Goal: Transaction & Acquisition: Purchase product/service

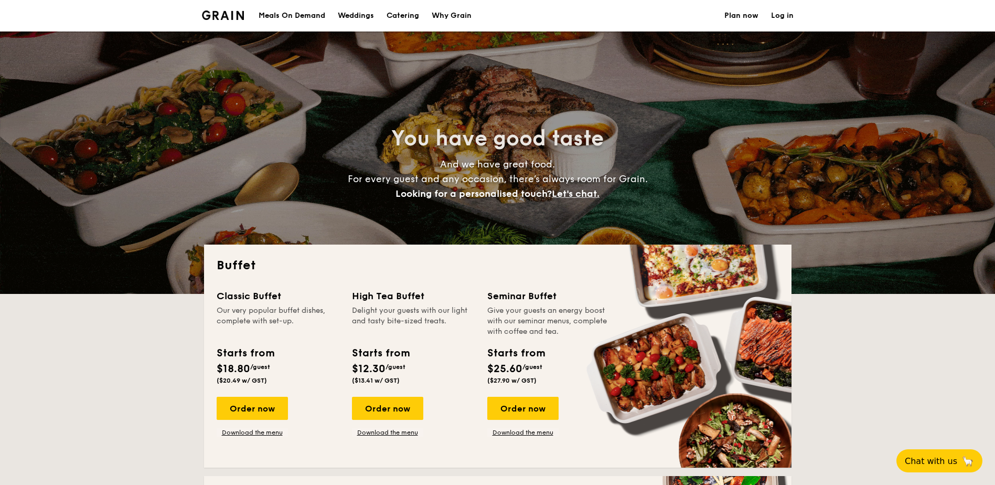
select select
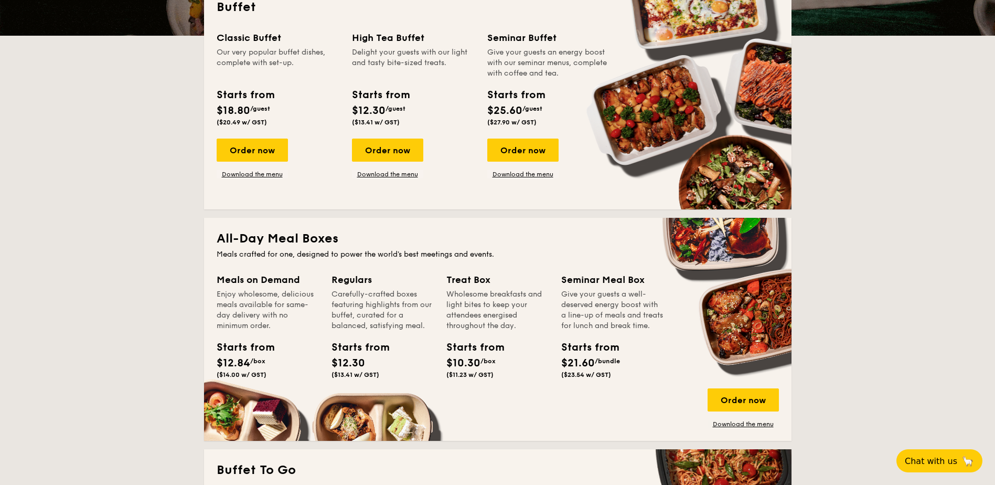
scroll to position [315, 0]
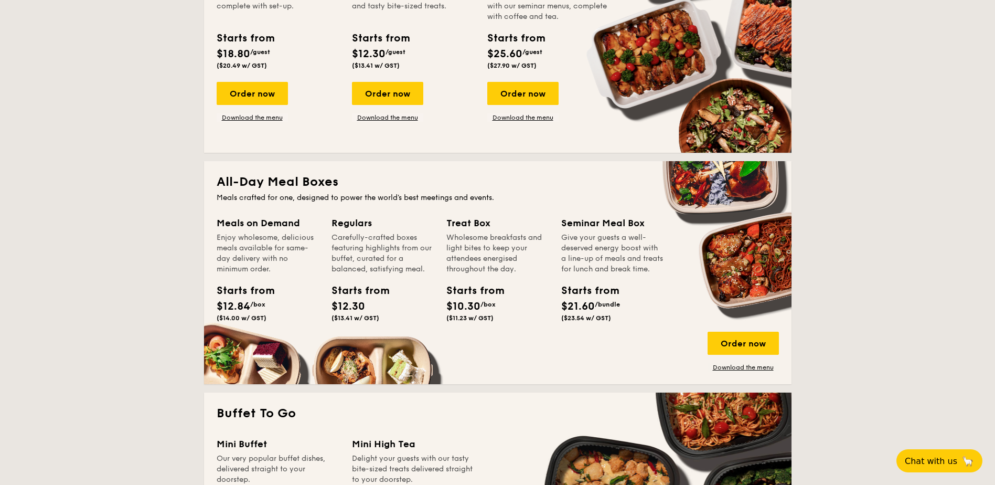
drag, startPoint x: 231, startPoint y: 181, endPoint x: 355, endPoint y: 185, distance: 123.9
click at [366, 185] on h2 "All-Day Meal Boxes" at bounding box center [498, 182] width 562 height 17
click at [287, 179] on h2 "All-Day Meal Boxes" at bounding box center [498, 182] width 562 height 17
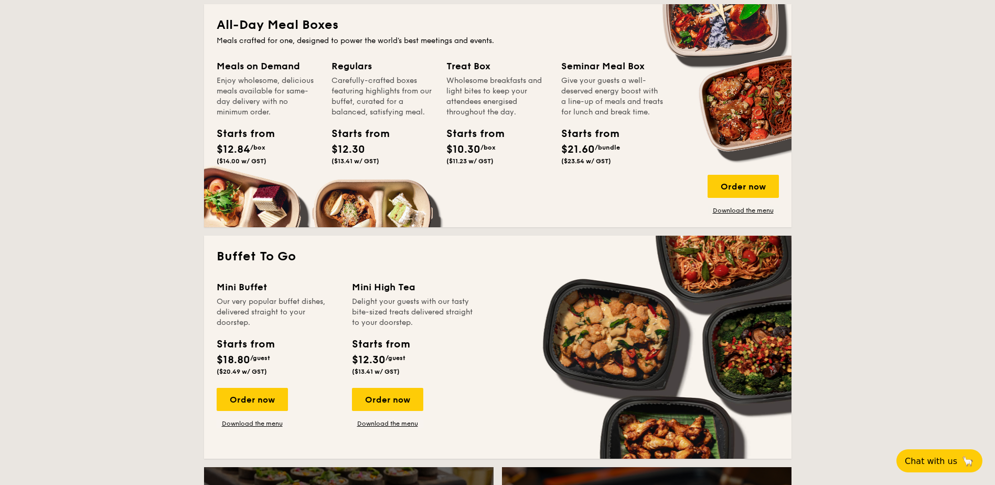
scroll to position [472, 0]
drag, startPoint x: 219, startPoint y: 261, endPoint x: 299, endPoint y: 261, distance: 80.3
click at [300, 261] on h2 "Buffet To Go" at bounding box center [498, 256] width 562 height 17
click at [287, 283] on div "Mini Buffet" at bounding box center [278, 286] width 123 height 15
drag, startPoint x: 238, startPoint y: 303, endPoint x: 300, endPoint y: 327, distance: 66.4
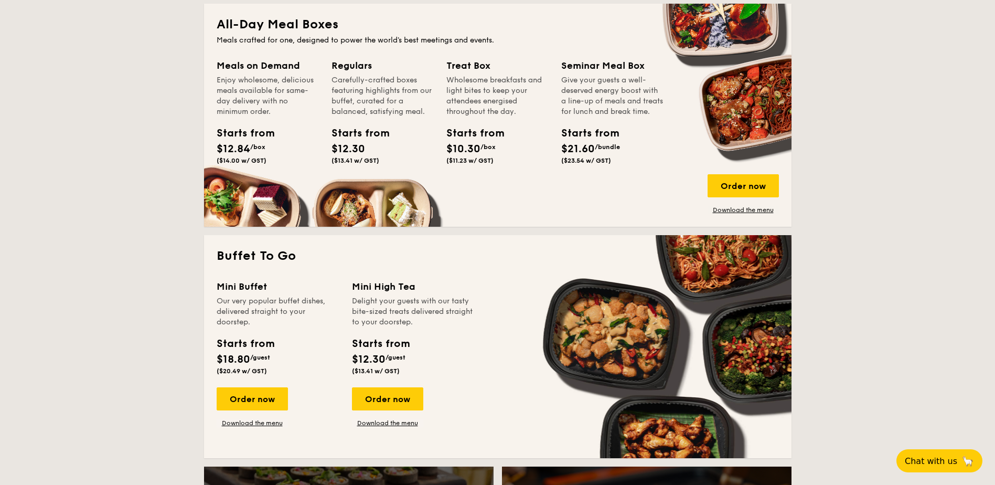
click at [300, 327] on div "Mini Buffet Our very popular buffet dishes, delivered straight to your doorstep…" at bounding box center [278, 329] width 123 height 100
click at [246, 319] on div "Our very popular buffet dishes, delivered straight to your doorstep." at bounding box center [278, 311] width 123 height 31
click at [724, 186] on div "Order now" at bounding box center [743, 185] width 71 height 23
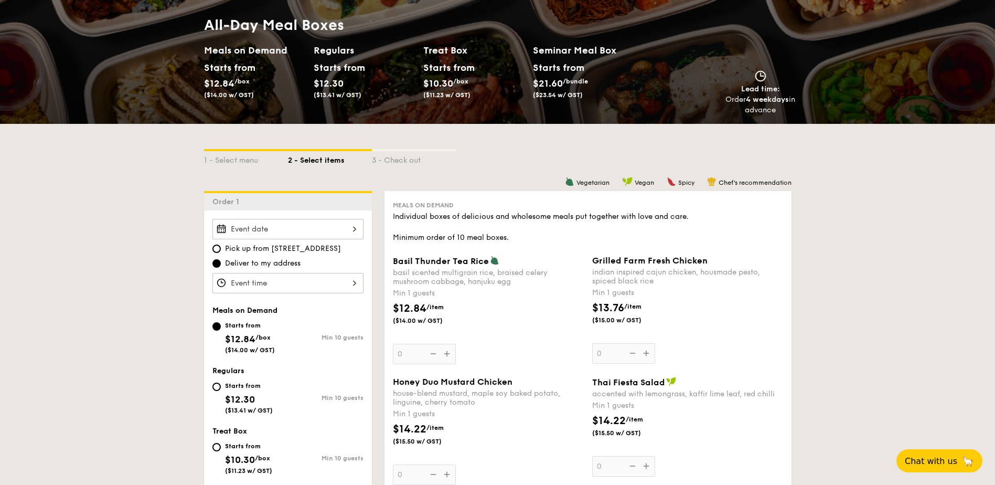
scroll to position [210, 0]
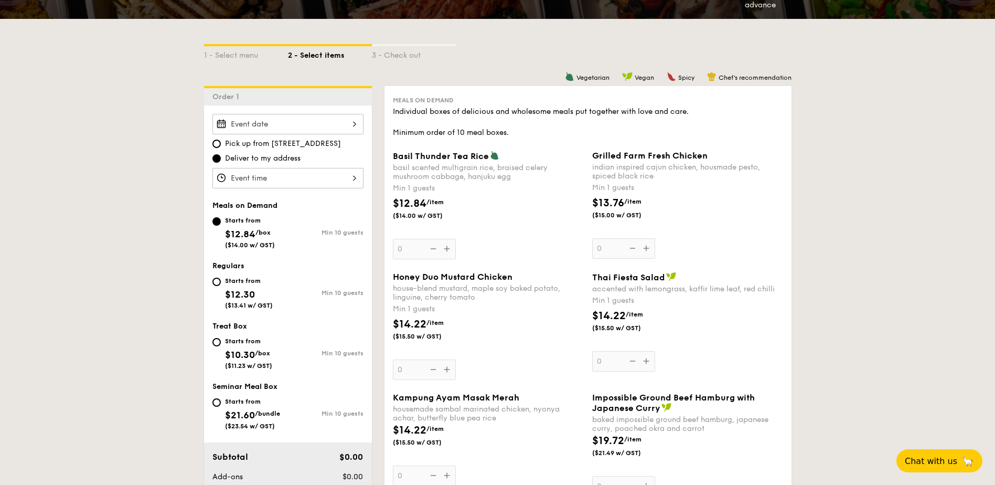
click at [605, 157] on span "Grilled Farm Fresh Chicken" at bounding box center [649, 156] width 115 height 10
click at [605, 238] on input "0" at bounding box center [623, 248] width 63 height 20
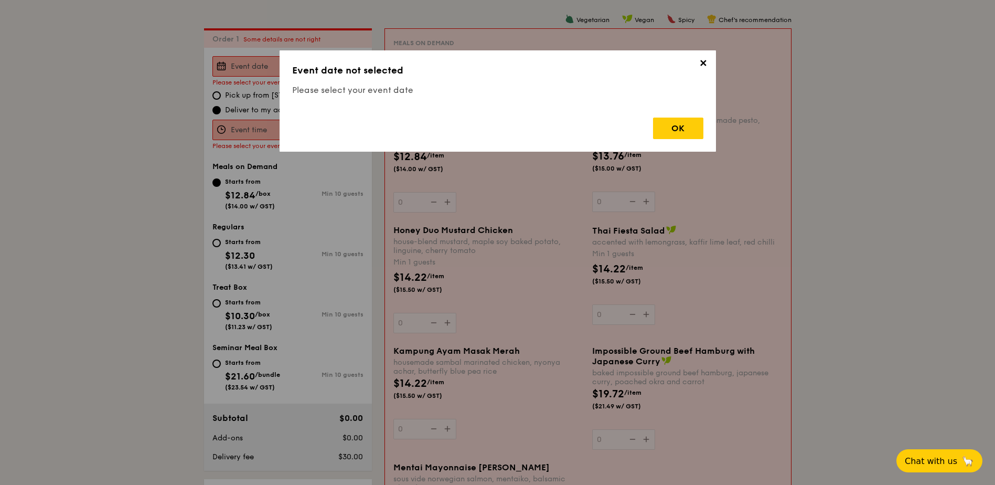
scroll to position [280, 0]
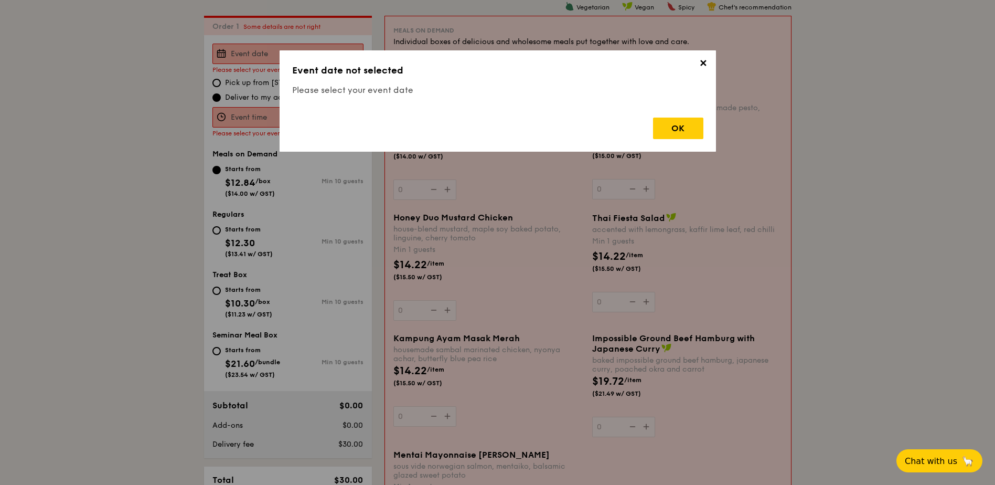
click at [701, 68] on span "✕" at bounding box center [703, 65] width 15 height 15
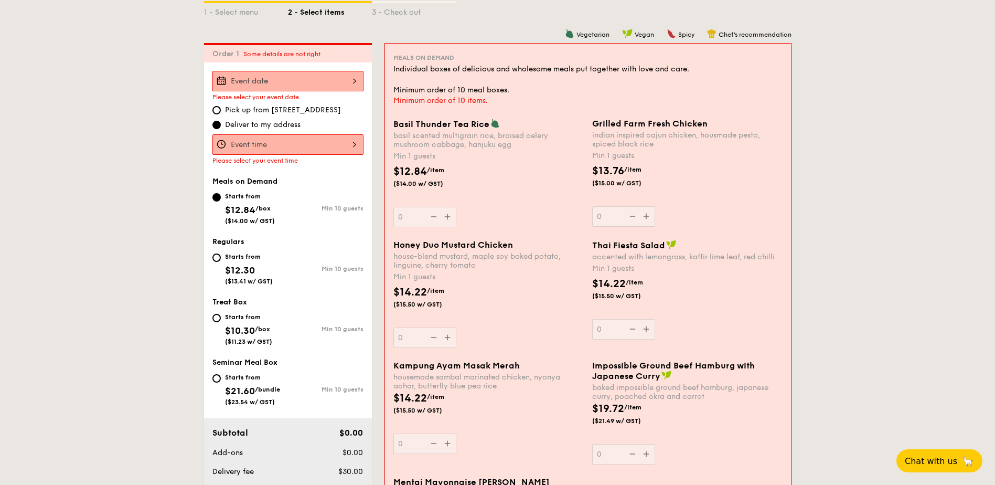
scroll to position [228, 0]
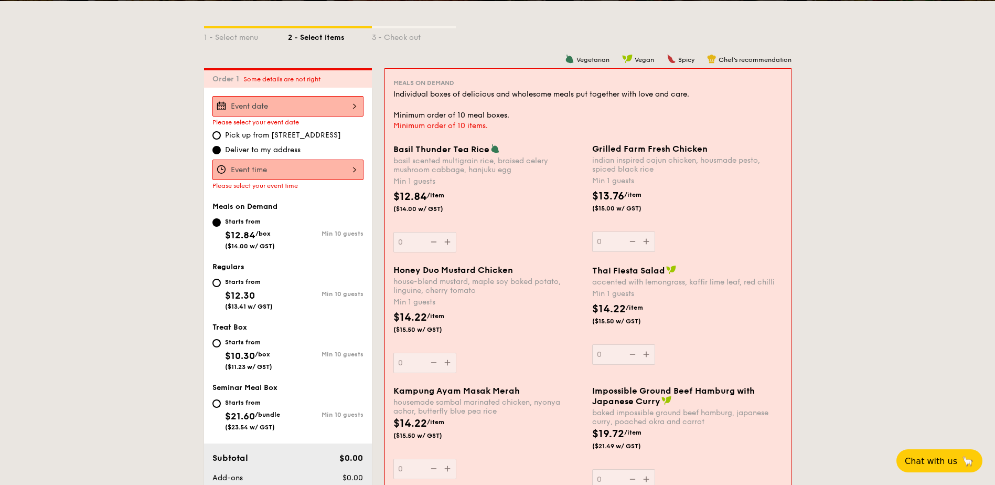
click at [301, 110] on input "Basil Thunder Tea [PERSON_NAME] scented multigrain rice, braised celery mushroo…" at bounding box center [287, 106] width 151 height 20
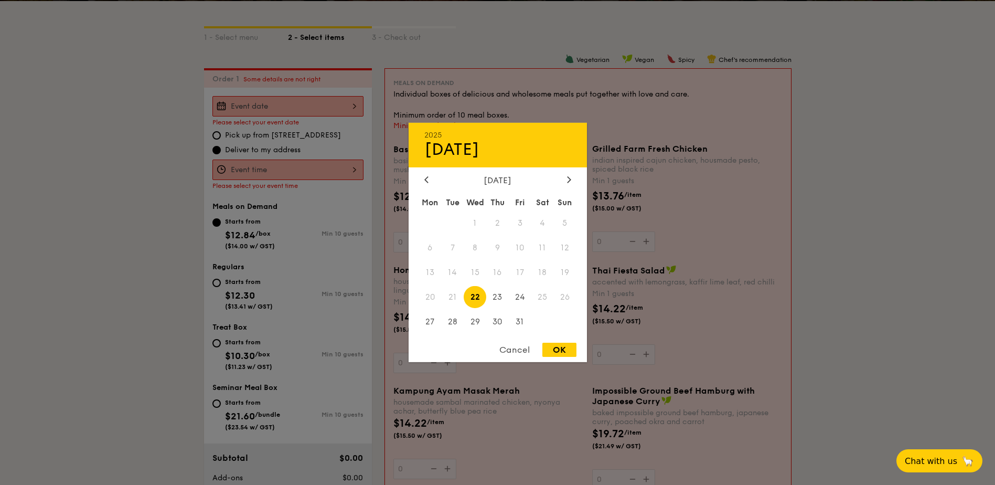
click at [577, 178] on div "[DATE]" at bounding box center [498, 180] width 178 height 10
click at [570, 178] on icon at bounding box center [569, 179] width 4 height 7
click at [500, 248] on span "6" at bounding box center [497, 248] width 23 height 23
click at [562, 348] on div "OK" at bounding box center [559, 350] width 34 height 14
type input "[DATE]"
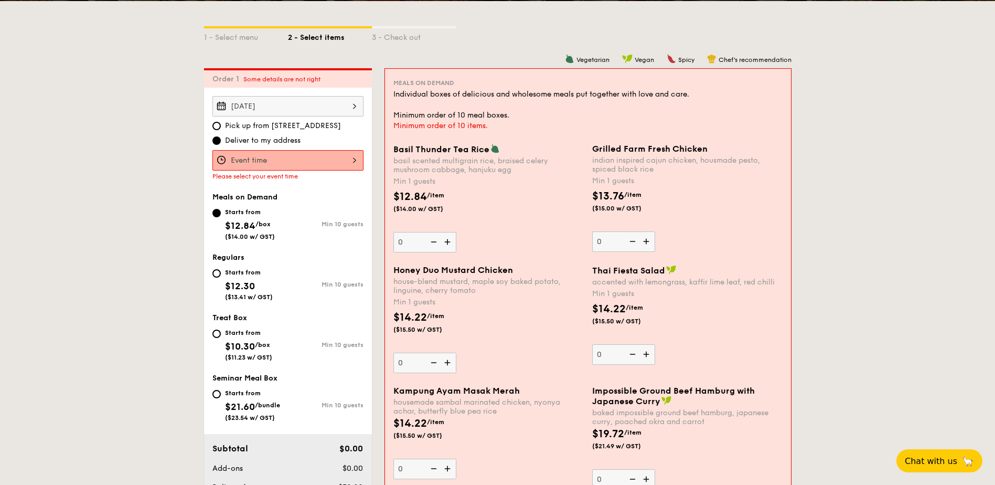
click at [302, 162] on input "Basil Thunder Tea [PERSON_NAME] scented multigrain rice, braised celery mushroo…" at bounding box center [287, 160] width 151 height 20
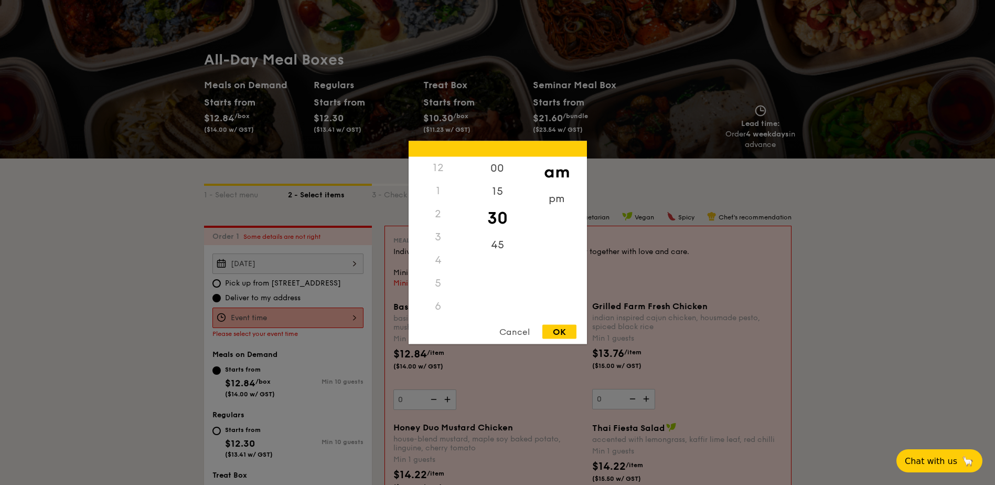
scroll to position [0, 0]
click at [438, 167] on div "12" at bounding box center [438, 168] width 59 height 23
click at [554, 196] on div "pm" at bounding box center [556, 202] width 59 height 30
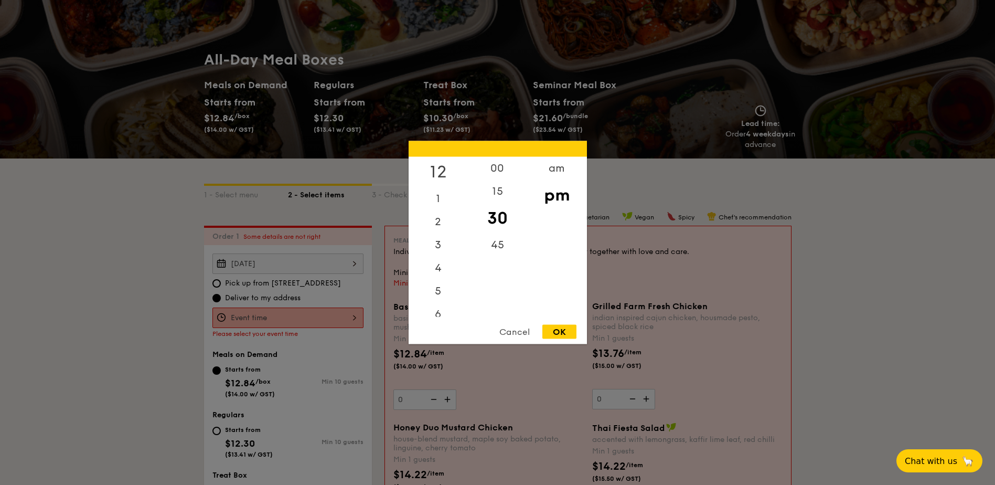
click at [440, 170] on div "12" at bounding box center [438, 172] width 59 height 30
click at [488, 169] on div "00" at bounding box center [497, 172] width 59 height 30
click at [568, 328] on div "OK" at bounding box center [559, 332] width 34 height 14
type input "12:00PM"
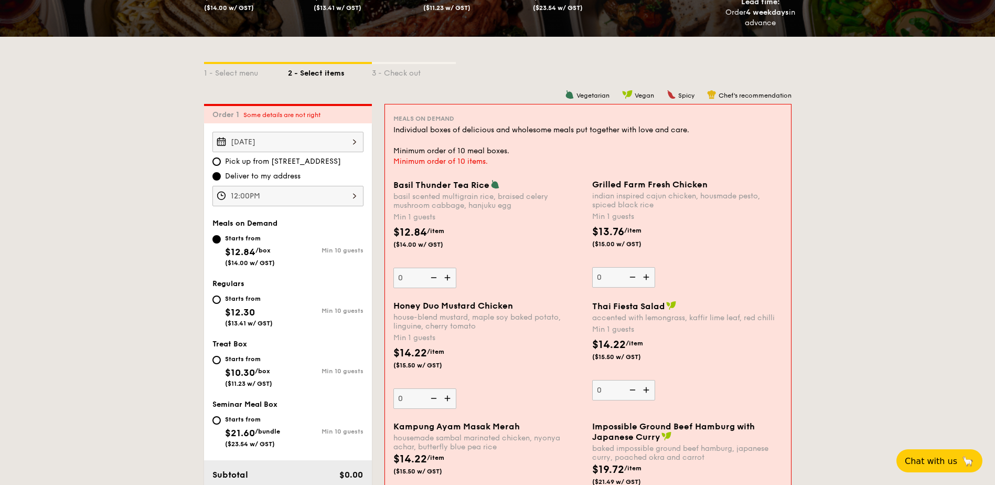
scroll to position [333, 0]
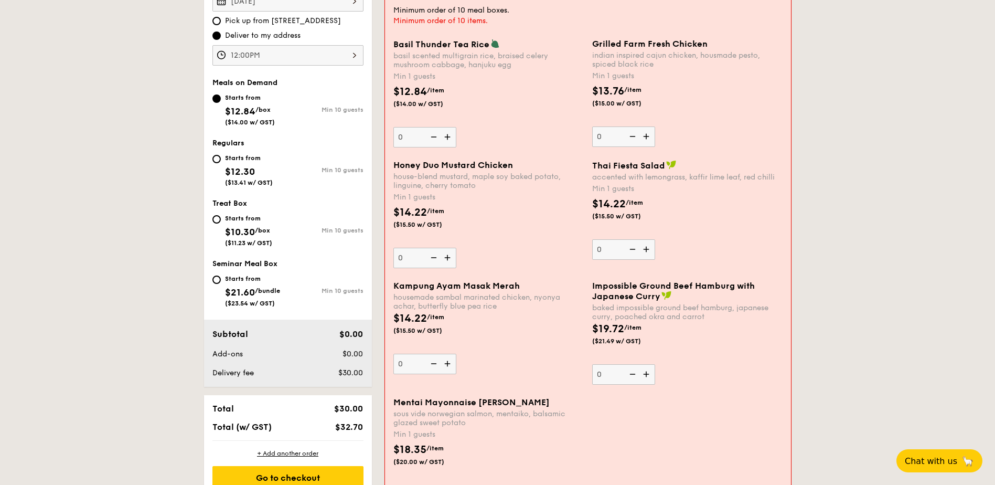
click at [650, 133] on img at bounding box center [647, 136] width 16 height 20
click at [650, 133] on input "0" at bounding box center [623, 136] width 63 height 20
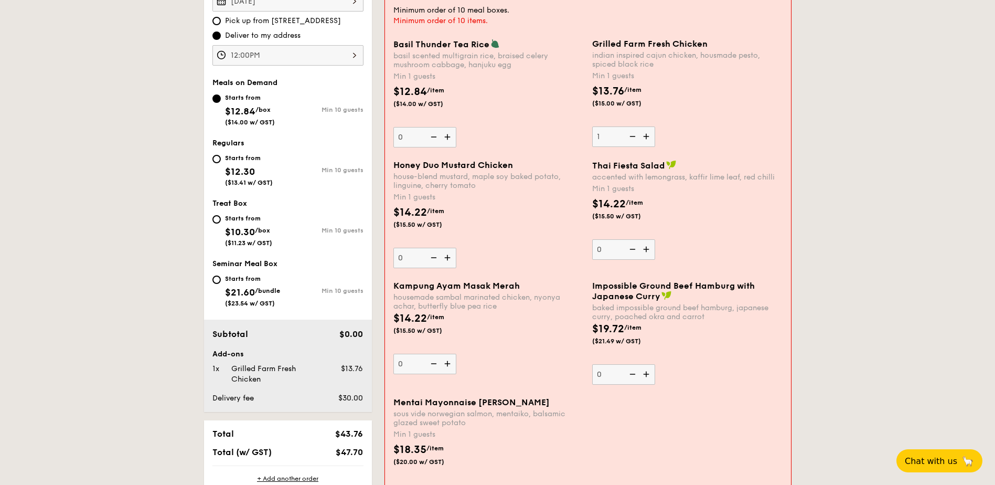
click at [650, 133] on img at bounding box center [647, 136] width 16 height 20
click at [650, 133] on input "1" at bounding box center [623, 136] width 63 height 20
click at [650, 133] on img at bounding box center [647, 136] width 16 height 20
click at [650, 133] on input "2" at bounding box center [623, 136] width 63 height 20
click at [650, 133] on img at bounding box center [647, 136] width 16 height 20
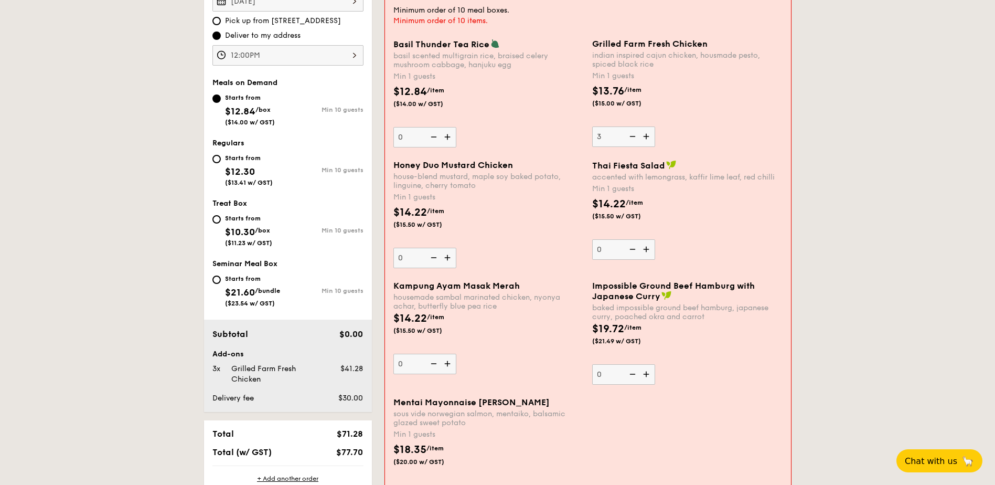
click at [650, 133] on input "3" at bounding box center [623, 136] width 63 height 20
click at [650, 133] on img at bounding box center [647, 136] width 16 height 20
click at [650, 133] on input "4" at bounding box center [623, 136] width 63 height 20
type input "5"
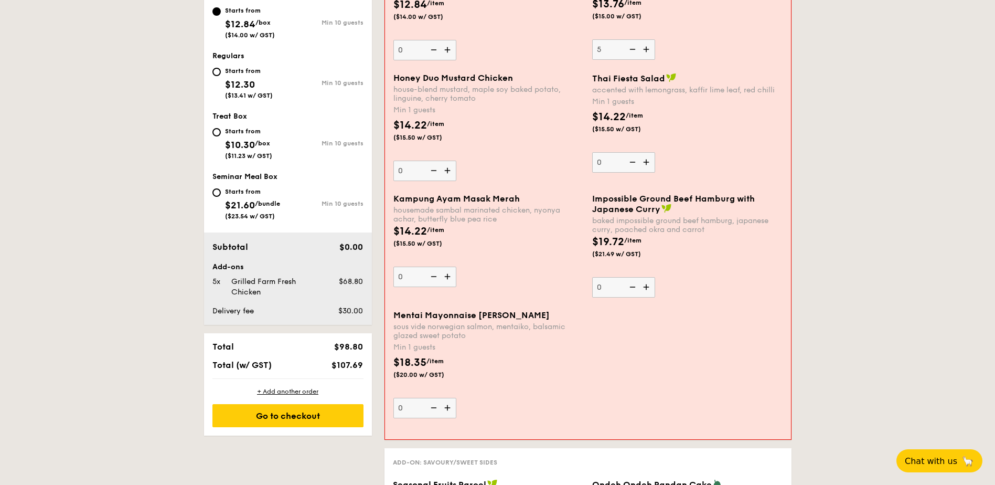
scroll to position [542, 0]
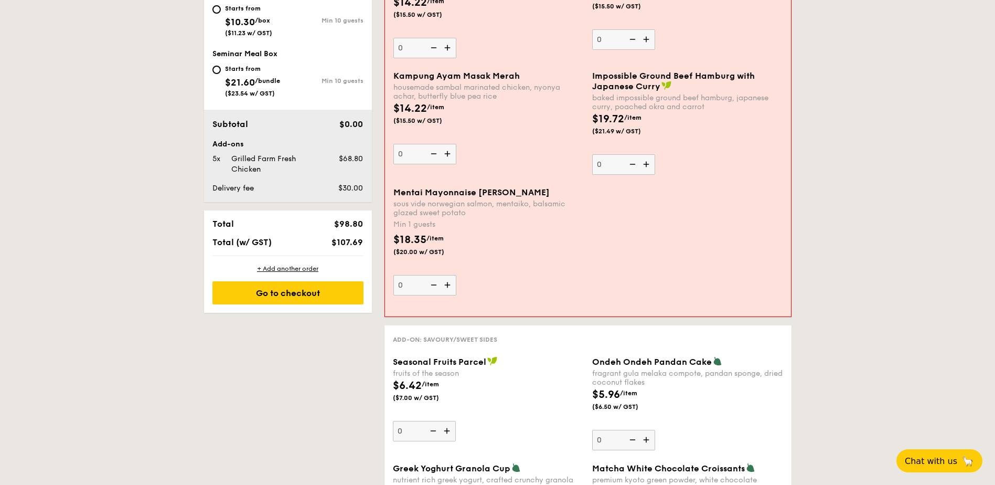
click at [648, 165] on img at bounding box center [647, 164] width 16 height 20
click at [648, 165] on input "0" at bounding box center [623, 164] width 63 height 20
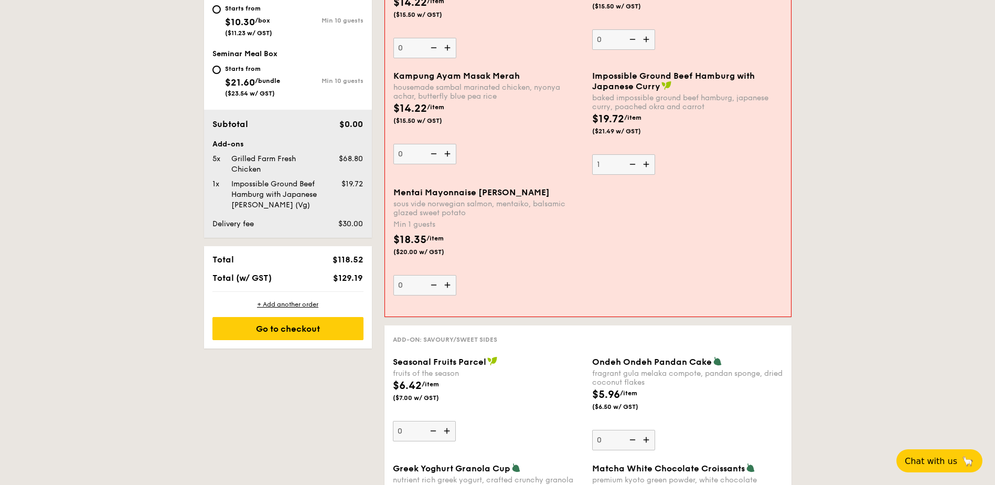
click at [648, 165] on img at bounding box center [647, 164] width 16 height 20
click at [648, 165] on input "1" at bounding box center [623, 164] width 63 height 20
type input "2"
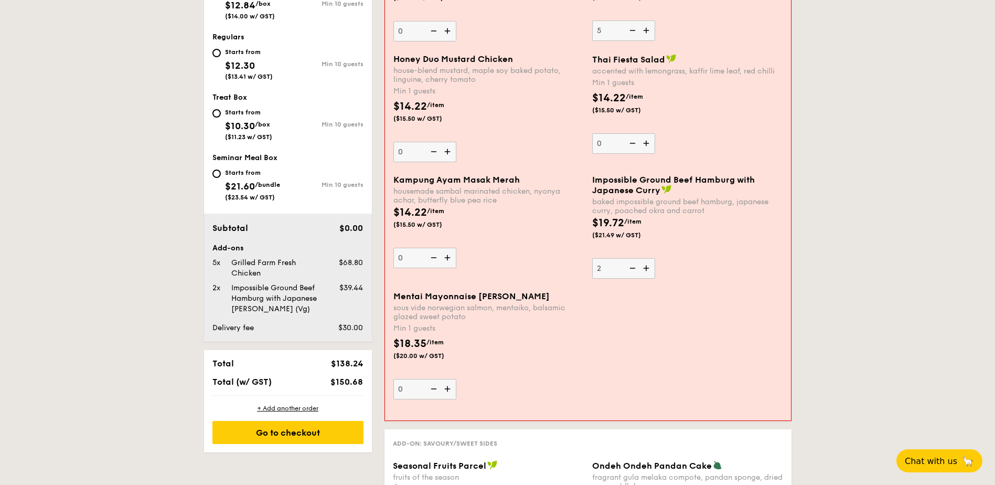
scroll to position [438, 0]
click at [449, 385] on img at bounding box center [449, 390] width 16 height 20
click at [449, 385] on input "0" at bounding box center [424, 390] width 63 height 20
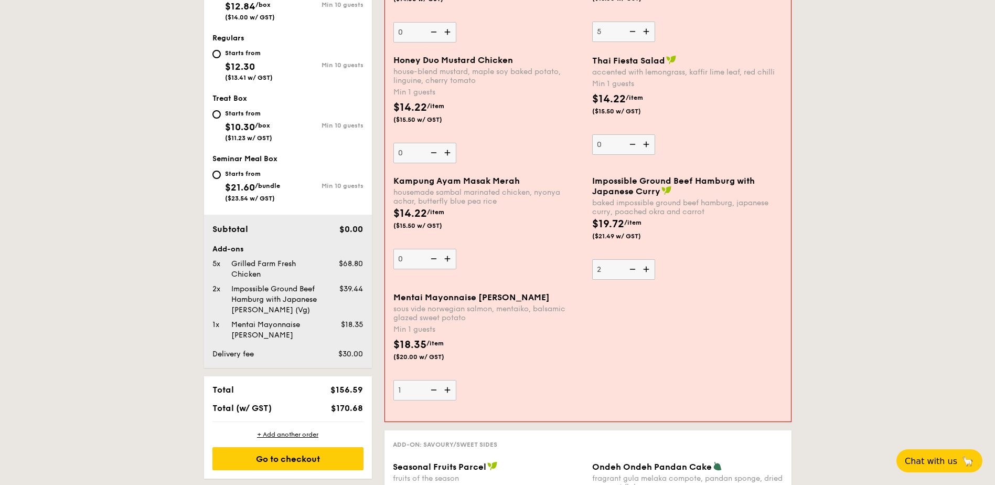
click at [445, 390] on img at bounding box center [449, 390] width 16 height 20
click at [445, 390] on input "1" at bounding box center [424, 390] width 63 height 20
type input "2"
click at [446, 258] on img at bounding box center [449, 259] width 16 height 20
click at [446, 258] on input "0" at bounding box center [424, 259] width 63 height 20
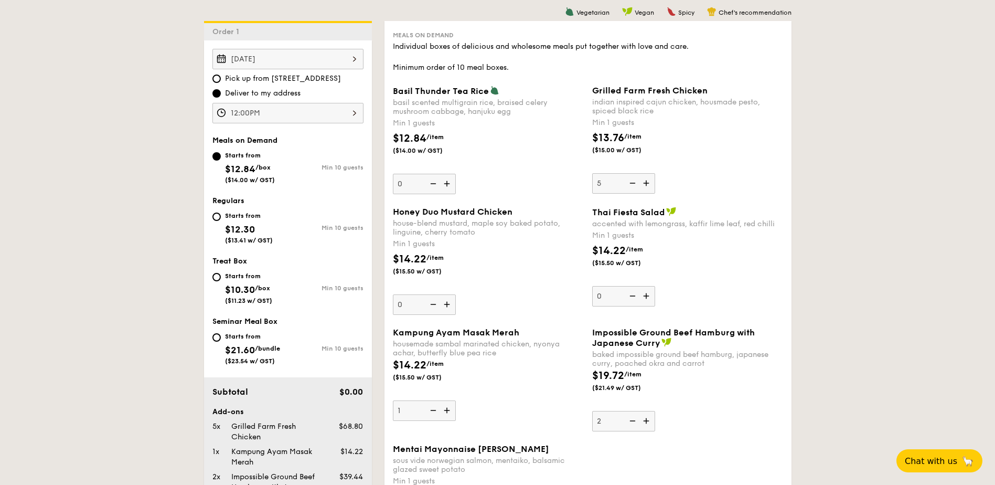
scroll to position [333, 0]
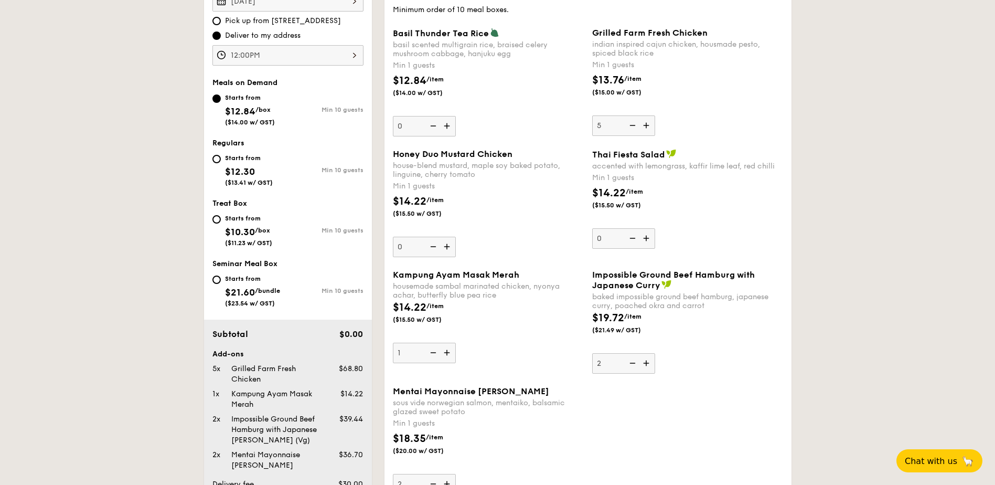
click at [444, 355] on img at bounding box center [448, 353] width 16 height 20
click at [444, 355] on input "1" at bounding box center [424, 353] width 63 height 20
click at [444, 355] on img at bounding box center [448, 353] width 16 height 20
click at [444, 355] on input "2" at bounding box center [424, 353] width 63 height 20
click at [445, 354] on img at bounding box center [448, 353] width 16 height 20
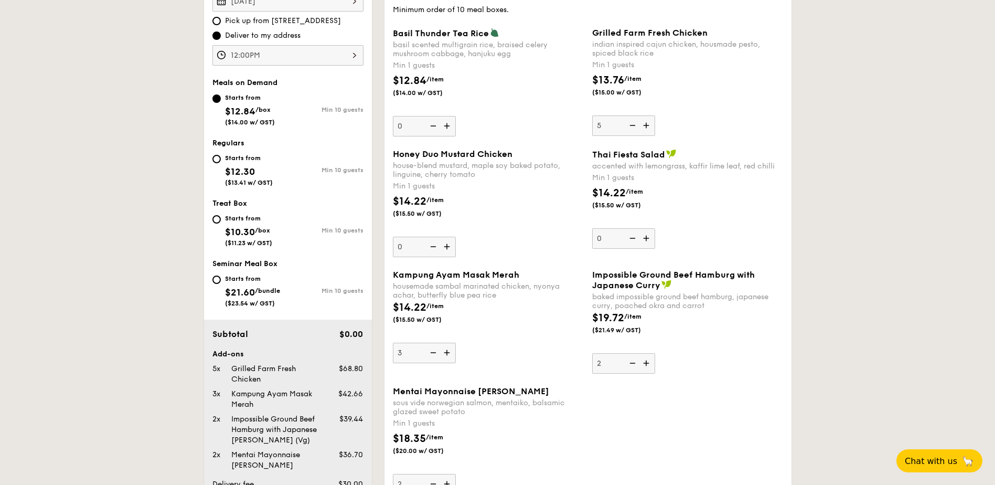
click at [445, 354] on input "3" at bounding box center [424, 353] width 63 height 20
click at [445, 354] on img at bounding box center [448, 353] width 16 height 20
click at [445, 354] on input "4" at bounding box center [424, 353] width 63 height 20
click at [445, 354] on img at bounding box center [448, 353] width 16 height 20
click at [445, 354] on input "5" at bounding box center [424, 353] width 63 height 20
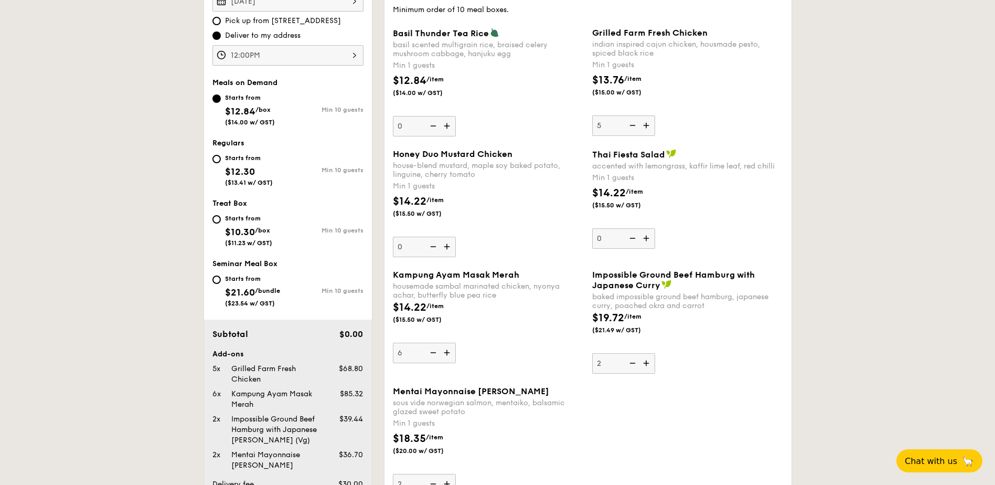
click at [445, 354] on img at bounding box center [448, 353] width 16 height 20
click at [445, 354] on input "6" at bounding box center [424, 353] width 63 height 20
click at [434, 353] on img at bounding box center [432, 353] width 16 height 20
click at [434, 353] on input "7" at bounding box center [424, 353] width 63 height 20
type input "6"
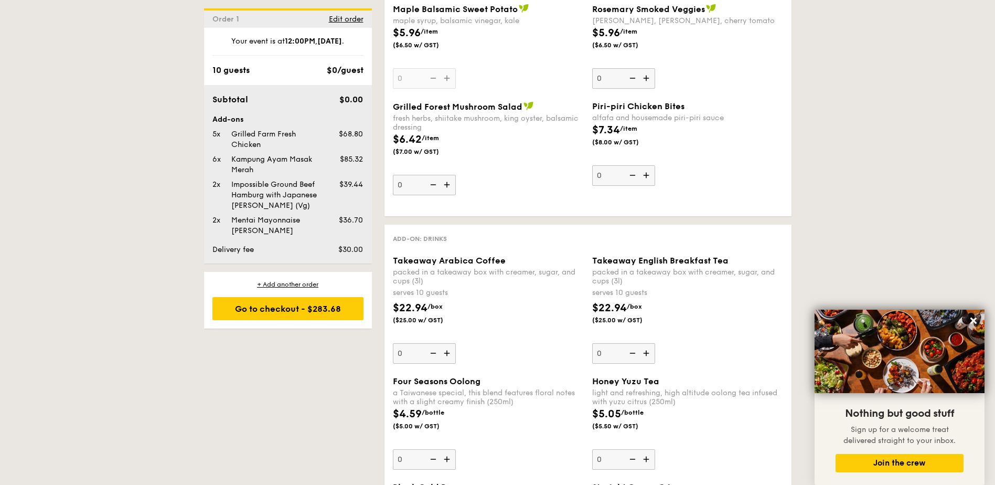
scroll to position [1224, 0]
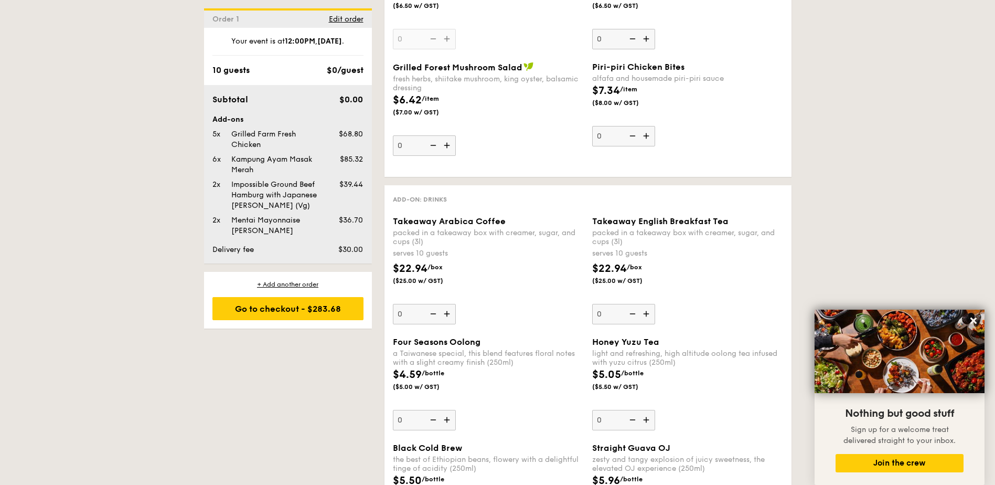
click at [825, 226] on div "1 - Select menu 2 - Select items 3 - Check out Order 1 [DATE] Pick up from [STR…" at bounding box center [497, 41] width 995 height 2074
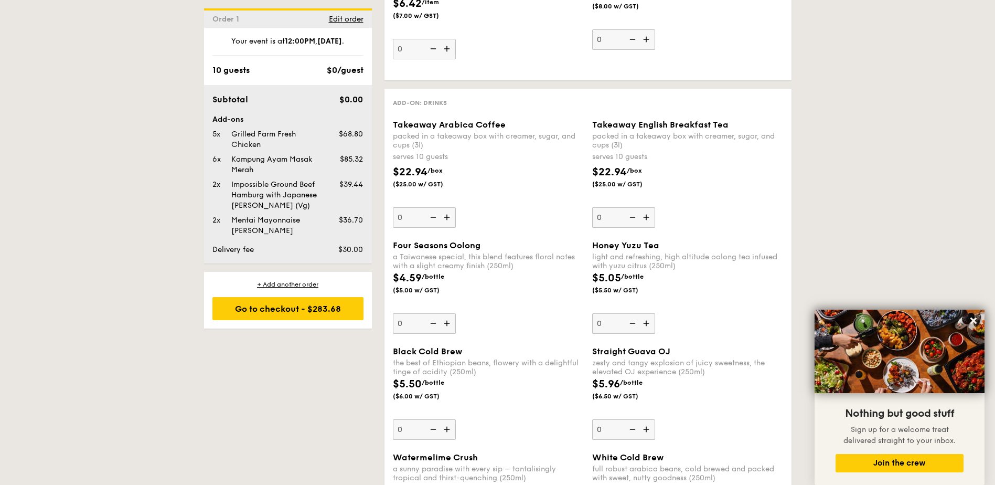
scroll to position [1414, 0]
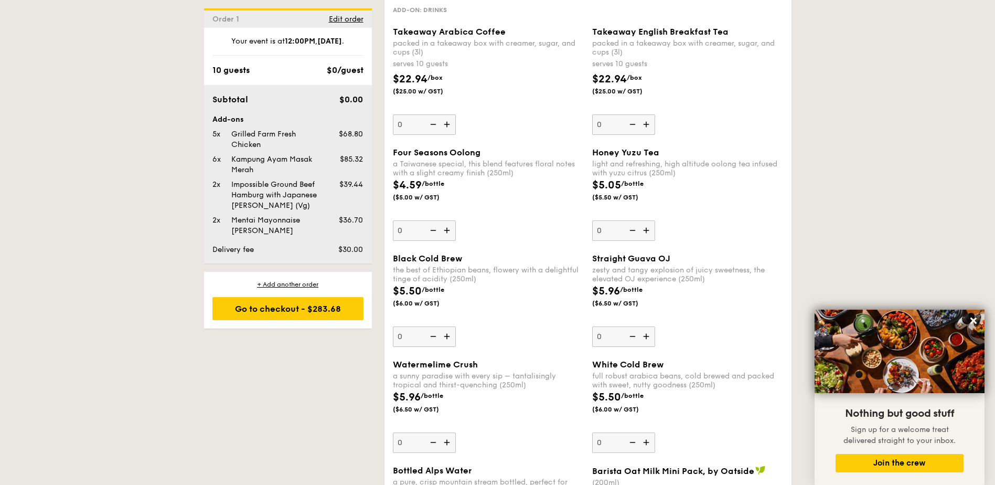
drag, startPoint x: 432, startPoint y: 42, endPoint x: 471, endPoint y: 58, distance: 41.9
click at [471, 58] on div "Takeaway Arabica Coffee packed in a takeaway box with [PERSON_NAME], sugar, and…" at bounding box center [488, 81] width 191 height 108
click at [671, 44] on div "packed in a takeaway box with creamer, sugar, and cups (3l)" at bounding box center [687, 48] width 191 height 18
click at [655, 114] on input "0" at bounding box center [623, 124] width 63 height 20
drag, startPoint x: 657, startPoint y: 44, endPoint x: 672, endPoint y: 61, distance: 22.7
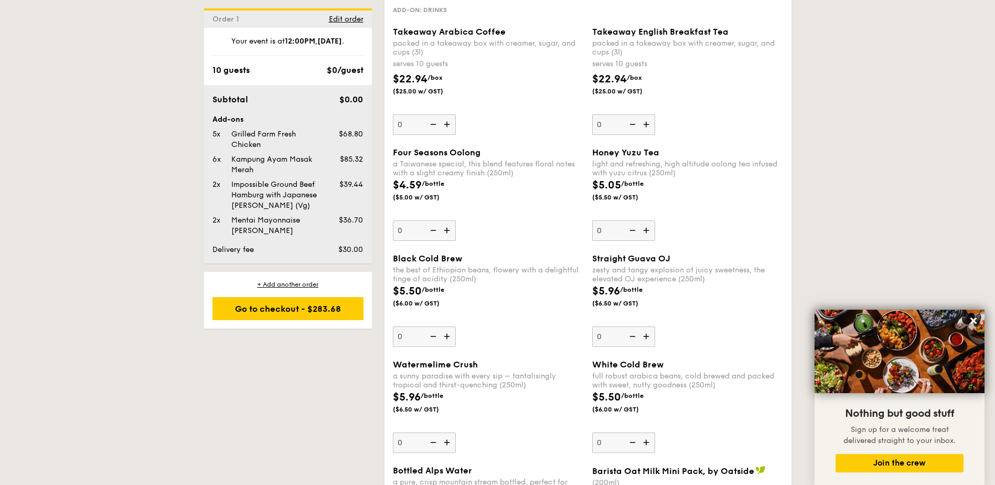
click at [672, 61] on div "Takeaway English Breakfast Tea packed in a takeaway box with [PERSON_NAME], sug…" at bounding box center [687, 81] width 191 height 108
click at [634, 69] on div "serves 10 guests" at bounding box center [687, 64] width 191 height 10
click at [634, 114] on input "0" at bounding box center [623, 124] width 63 height 20
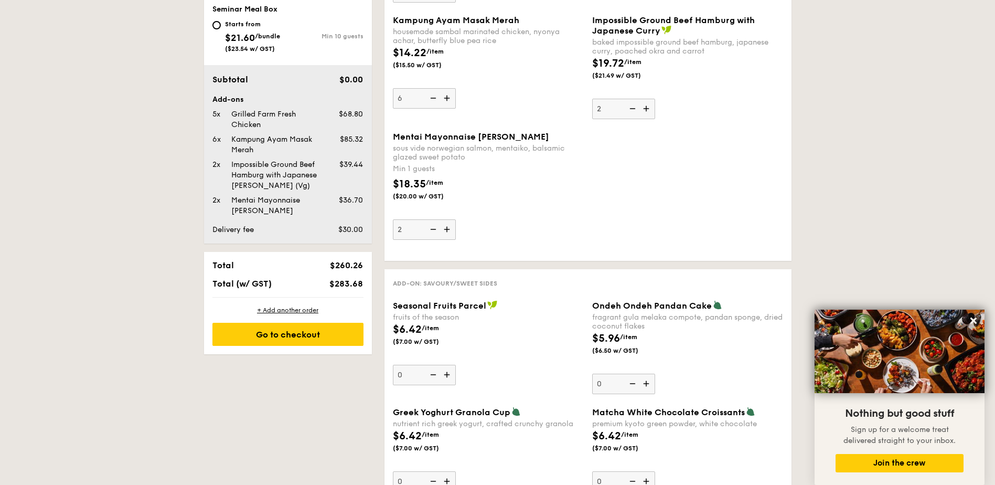
scroll to position [574, 0]
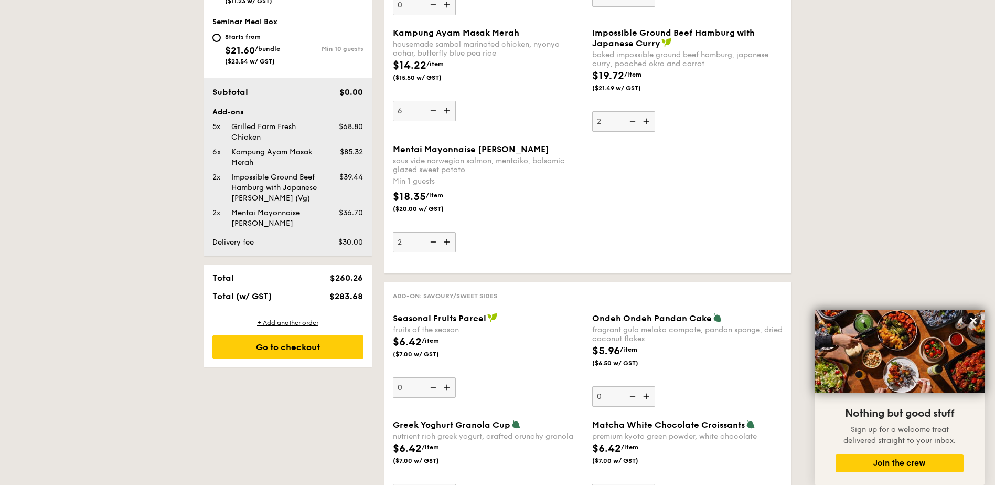
drag, startPoint x: 335, startPoint y: 291, endPoint x: 360, endPoint y: 296, distance: 26.2
click at [360, 296] on span "$283.68" at bounding box center [346, 296] width 34 height 10
click at [348, 295] on span "$283.68" at bounding box center [346, 296] width 34 height 10
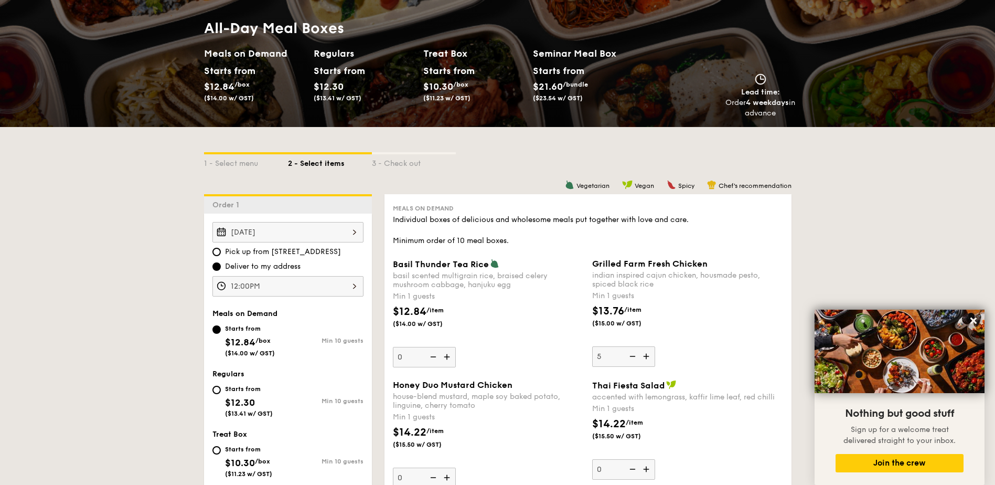
scroll to position [0, 0]
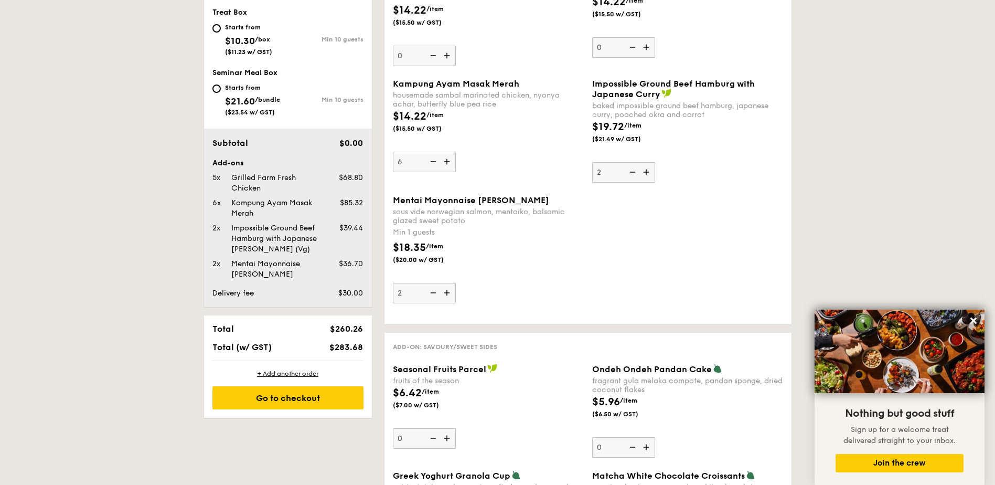
scroll to position [525, 0]
drag, startPoint x: 334, startPoint y: 285, endPoint x: 361, endPoint y: 289, distance: 27.5
click at [365, 290] on div "Subtotal $0.00 Add-ons 5x Grilled Farm Fresh Chicken $68.80 6x Kampung Ayam Mas…" at bounding box center [288, 216] width 168 height 178
click at [351, 292] on span "$30.00" at bounding box center [350, 291] width 25 height 9
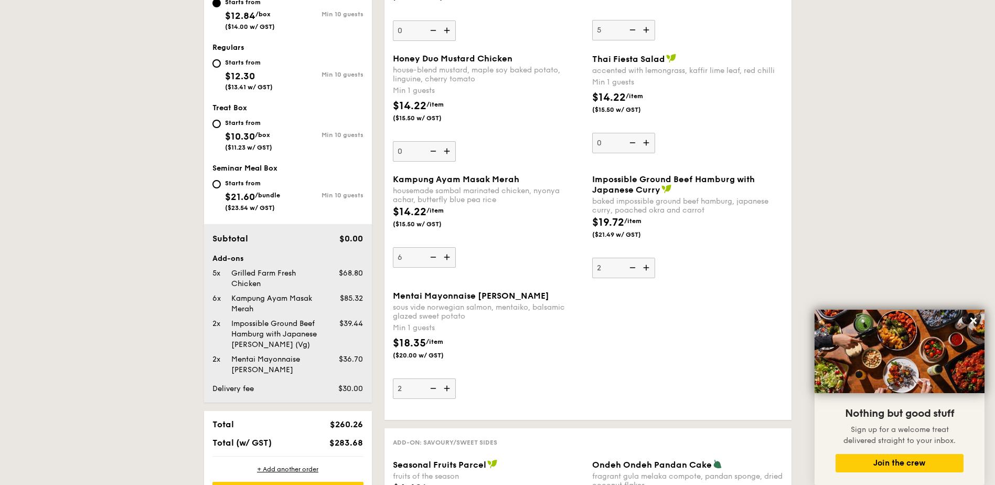
scroll to position [420, 0]
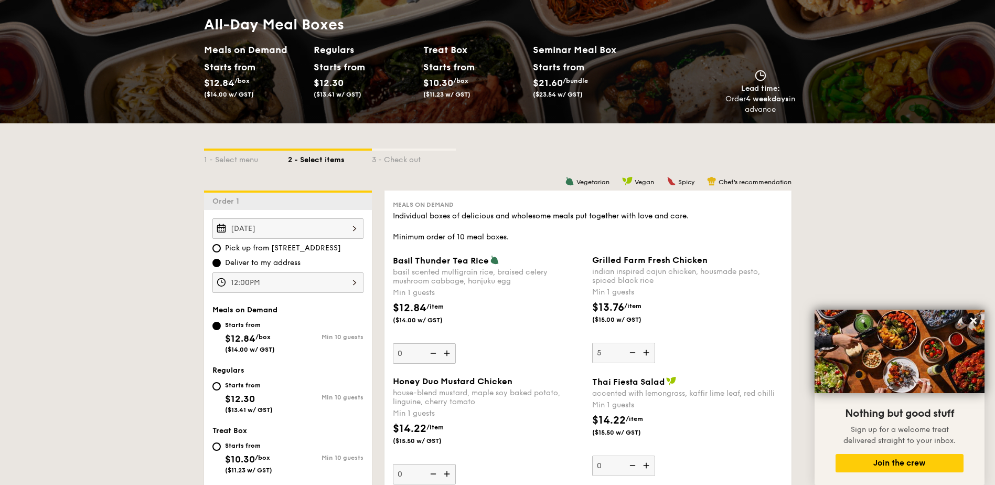
scroll to position [105, 0]
click at [973, 321] on icon at bounding box center [974, 320] width 6 height 6
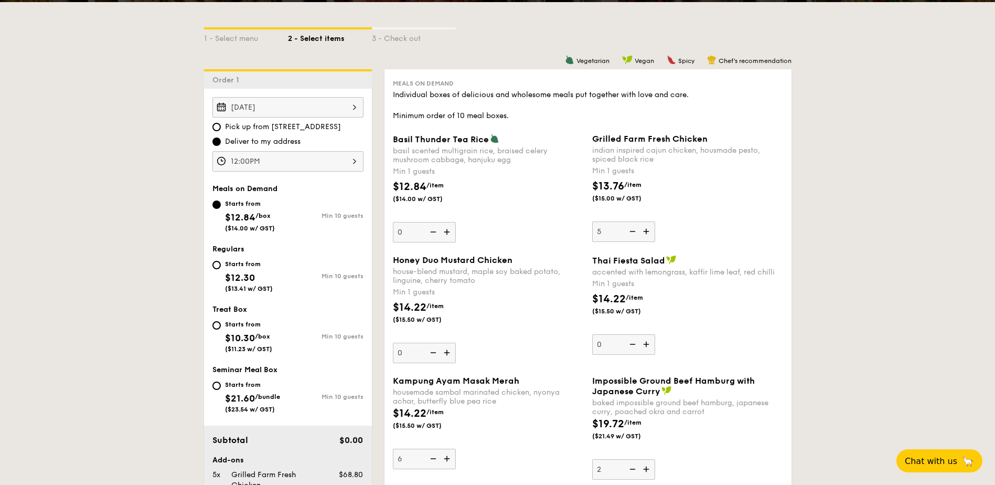
scroll to position [262, 0]
